Goal: Information Seeking & Learning: Check status

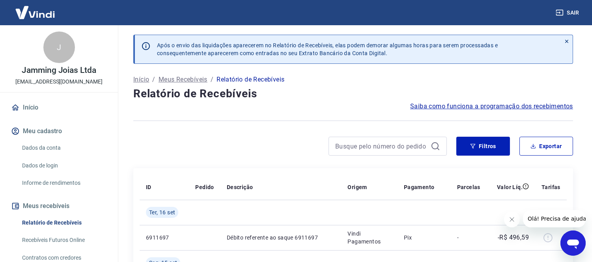
click at [511, 220] on icon "Fechar mensagem da empresa" at bounding box center [512, 219] width 6 height 6
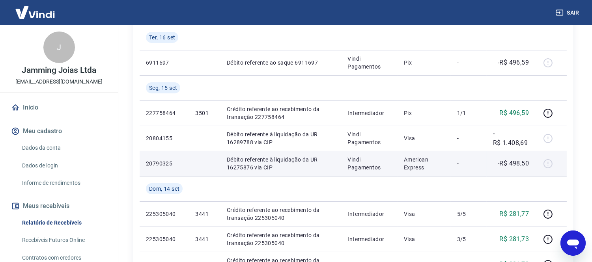
scroll to position [131, 0]
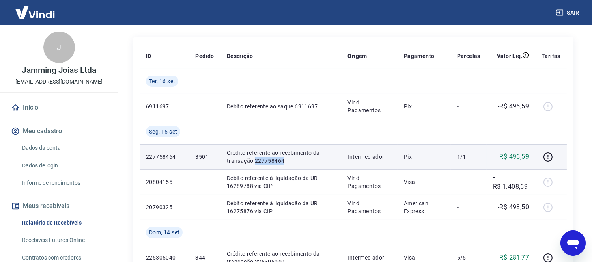
drag, startPoint x: 254, startPoint y: 158, endPoint x: 286, endPoint y: 160, distance: 32.4
click at [286, 160] on p "Crédito referente ao recebimento da transação 227758464" at bounding box center [281, 157] width 108 height 16
copy p "227758464"
